Goal: Book appointment/travel/reservation

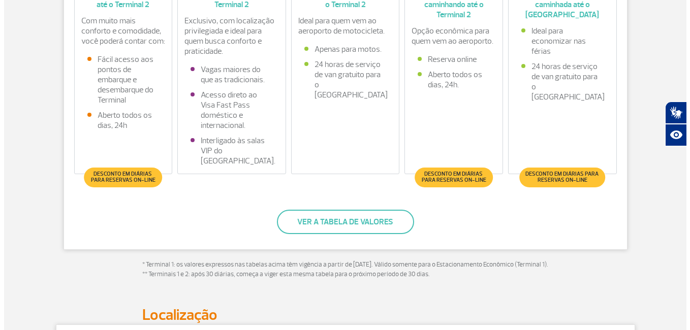
scroll to position [333, 0]
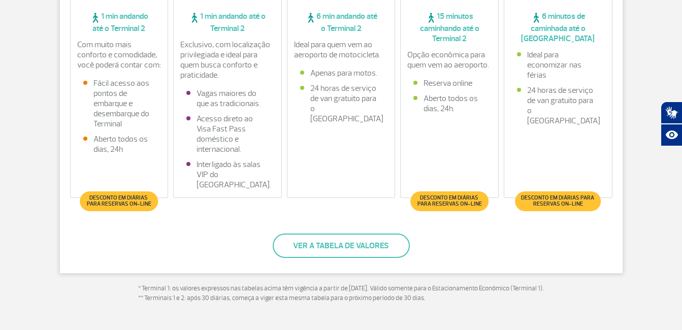
click at [122, 203] on span "Desconto em diárias para reservas on-line" at bounding box center [119, 201] width 68 height 12
click at [317, 248] on button "Ver a tabela de valores" at bounding box center [341, 246] width 137 height 24
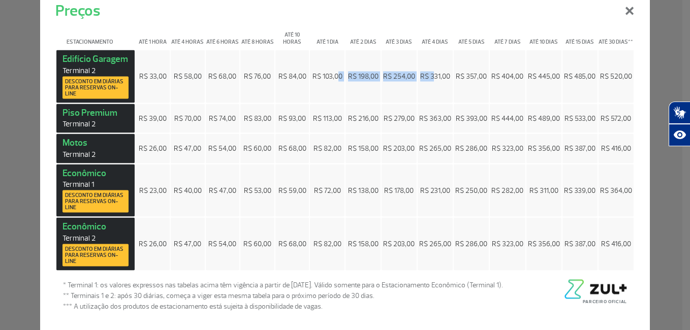
drag, startPoint x: 430, startPoint y: 76, endPoint x: 334, endPoint y: 77, distance: 96.0
click at [334, 77] on tr "[GEOGRAPHIC_DATA] 2 Desconto em diárias para reservas on-line R$ 33,00 R$ 58,00…" at bounding box center [344, 76] width 577 height 53
drag, startPoint x: 334, startPoint y: 77, endPoint x: 441, endPoint y: 73, distance: 106.7
click at [441, 73] on span "R$ 331,00" at bounding box center [435, 76] width 30 height 9
drag, startPoint x: 381, startPoint y: 76, endPoint x: 410, endPoint y: 78, distance: 29.0
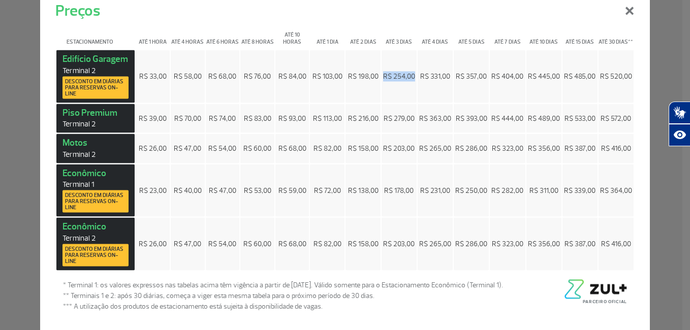
click at [410, 78] on span "R$ 254,00" at bounding box center [399, 76] width 32 height 9
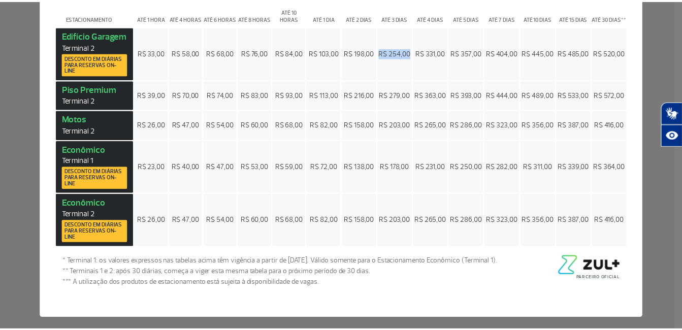
scroll to position [0, 0]
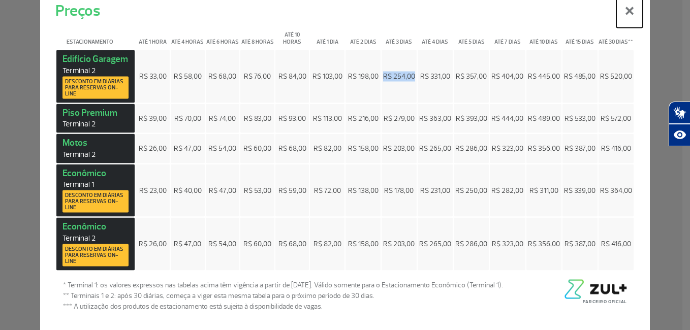
click at [621, 11] on button "×" at bounding box center [629, 9] width 26 height 37
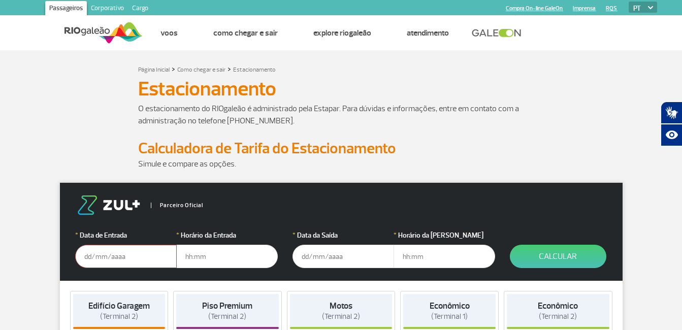
click at [124, 267] on input "text" at bounding box center [126, 256] width 102 height 23
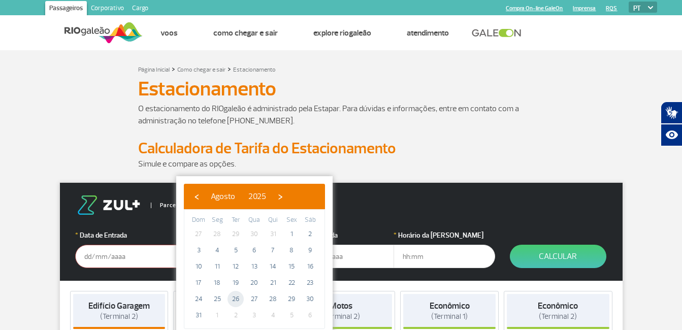
click at [240, 299] on span "26" at bounding box center [236, 299] width 16 height 16
type input "[DATE]"
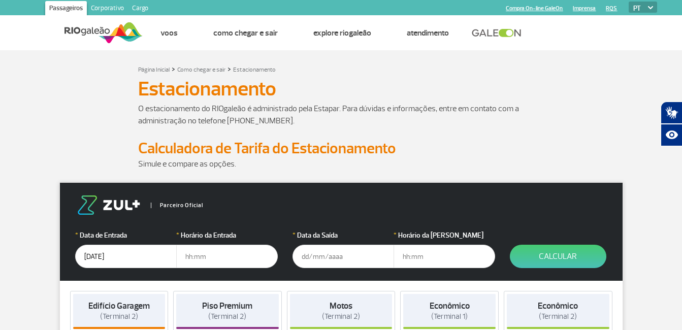
click at [244, 257] on input "text" at bounding box center [227, 256] width 102 height 23
click at [195, 254] on input "text" at bounding box center [227, 256] width 102 height 23
type input "04:00"
click at [301, 258] on input "text" at bounding box center [344, 256] width 102 height 23
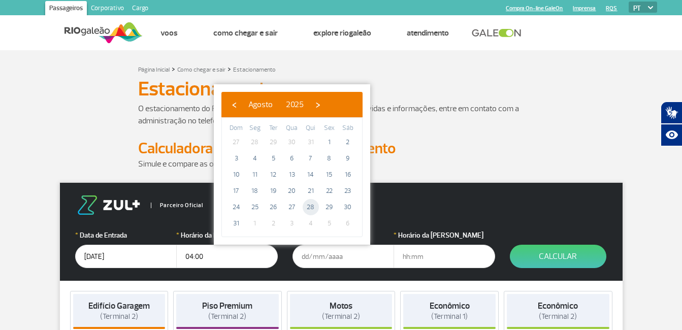
click at [310, 209] on span "28" at bounding box center [311, 207] width 16 height 16
type input "[DATE]"
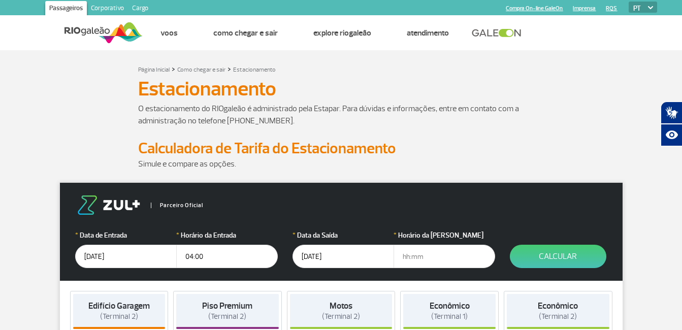
click at [409, 260] on input "text" at bounding box center [445, 256] width 102 height 23
type input "23:00"
click at [548, 261] on button "Calcular" at bounding box center [558, 256] width 97 height 23
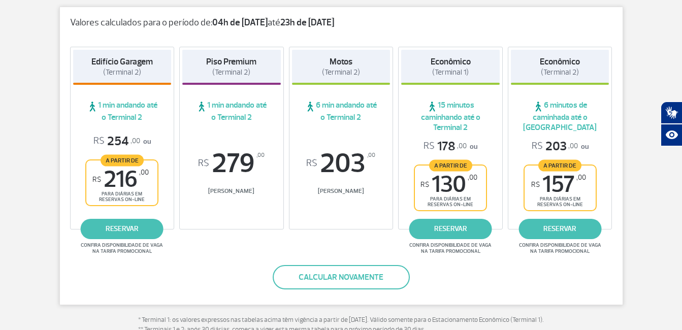
scroll to position [187, 0]
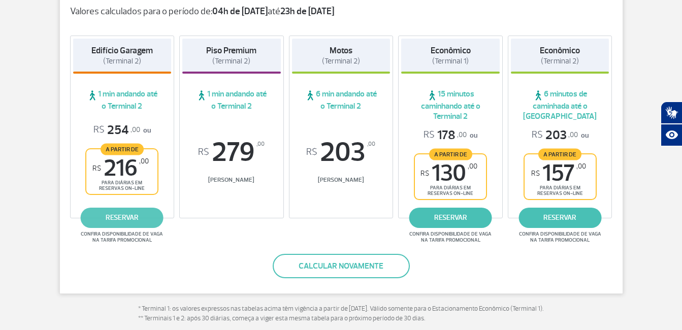
click at [123, 217] on link "reservar" at bounding box center [122, 218] width 83 height 20
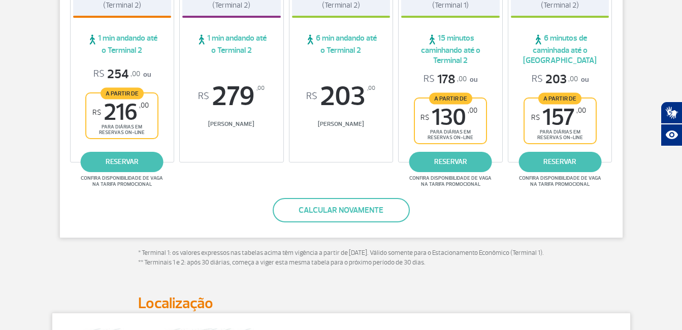
scroll to position [254, 0]
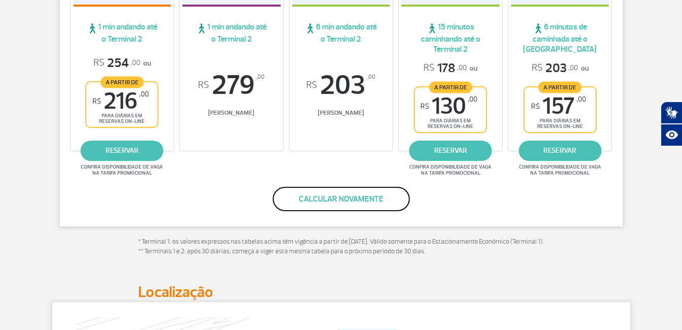
click at [350, 193] on button "Calcular novamente" at bounding box center [341, 199] width 137 height 24
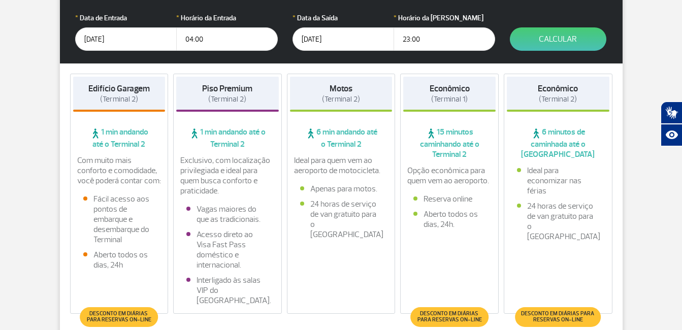
scroll to position [187, 0]
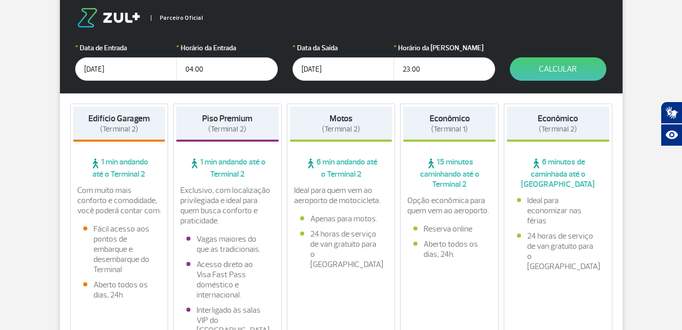
click at [308, 67] on input "[DATE]" at bounding box center [344, 68] width 102 height 23
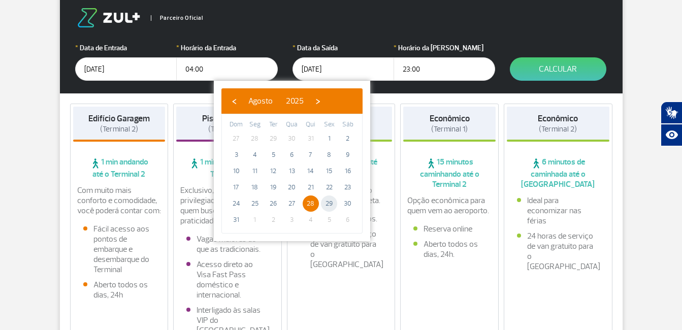
click at [331, 202] on span "29" at bounding box center [329, 204] width 16 height 16
type input "[DATE]"
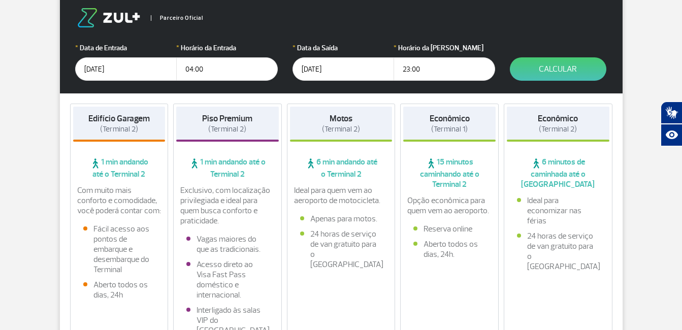
click at [421, 68] on input "23:00" at bounding box center [445, 68] width 102 height 23
type input "2"
type input "01:00"
click at [583, 71] on button "Calcular" at bounding box center [558, 68] width 97 height 23
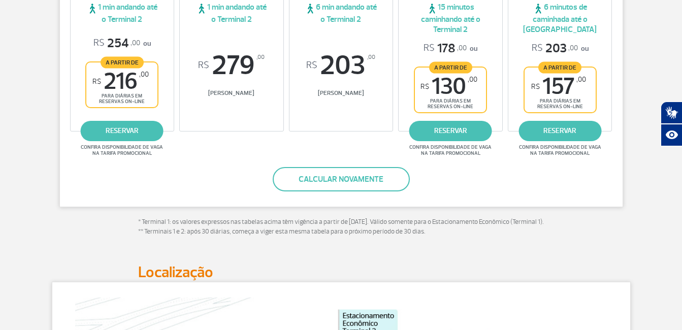
scroll to position [352, 0]
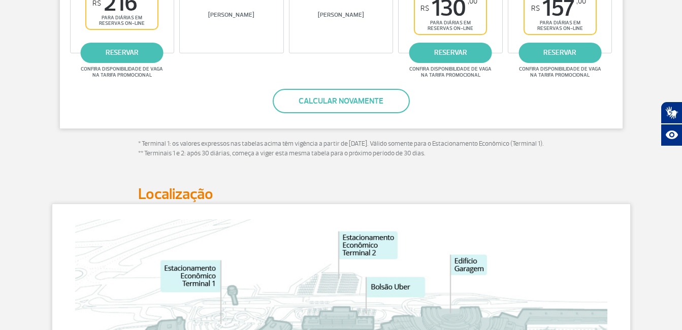
click at [113, 10] on span "R$ 216 ,00" at bounding box center [120, 3] width 56 height 23
click at [125, 45] on link "reservar" at bounding box center [122, 53] width 83 height 20
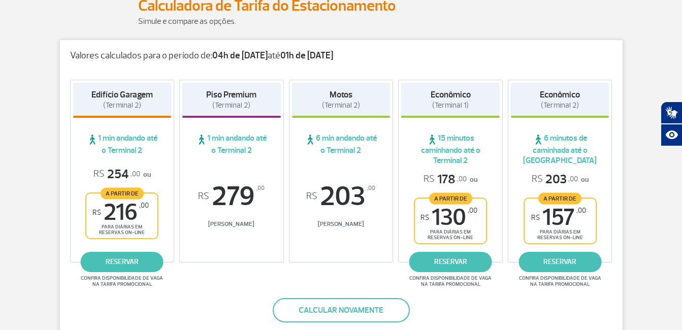
scroll to position [151, 0]
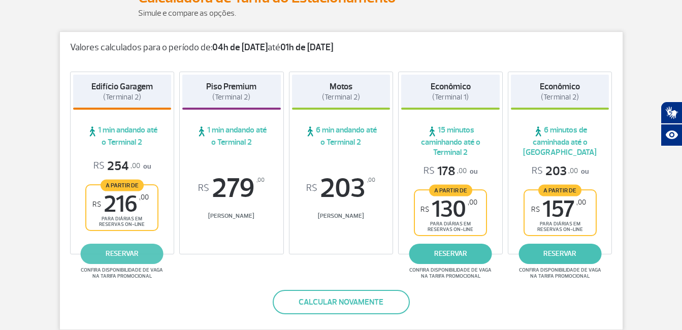
click at [118, 254] on link "reservar" at bounding box center [122, 254] width 83 height 20
